Goal: Task Accomplishment & Management: Use online tool/utility

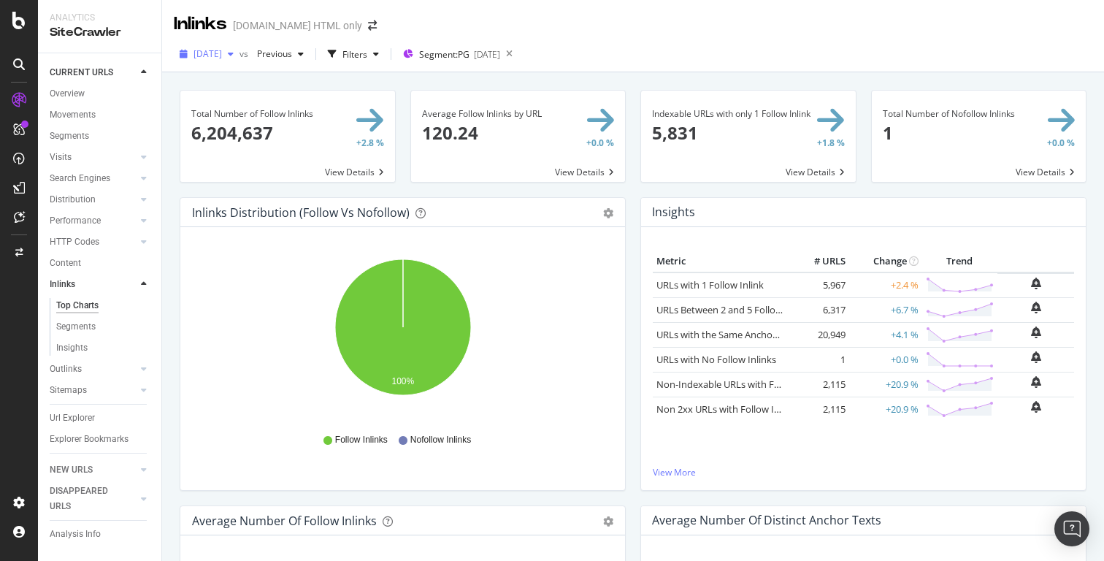
click at [240, 58] on div "button" at bounding box center [231, 54] width 18 height 9
click at [234, 58] on icon "button" at bounding box center [231, 54] width 6 height 9
